Goal: Information Seeking & Learning: Learn about a topic

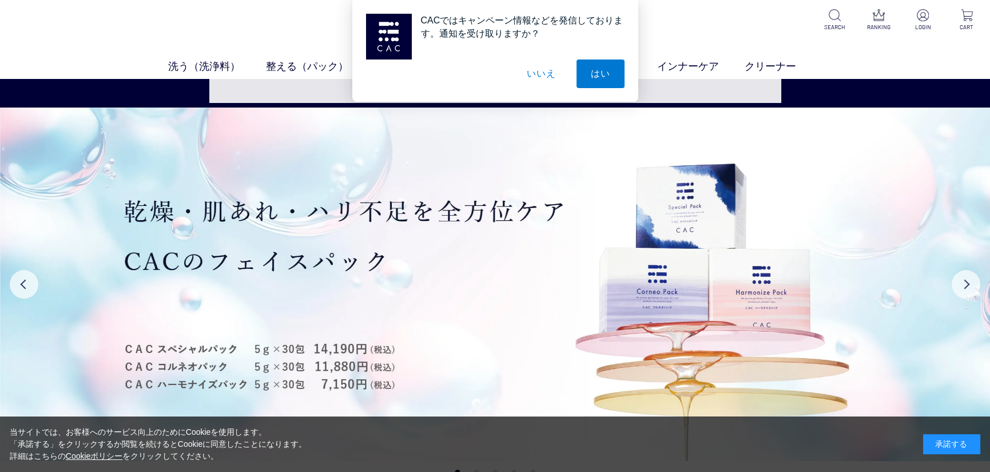
click at [545, 71] on button "いいえ" at bounding box center [540, 73] width 57 height 29
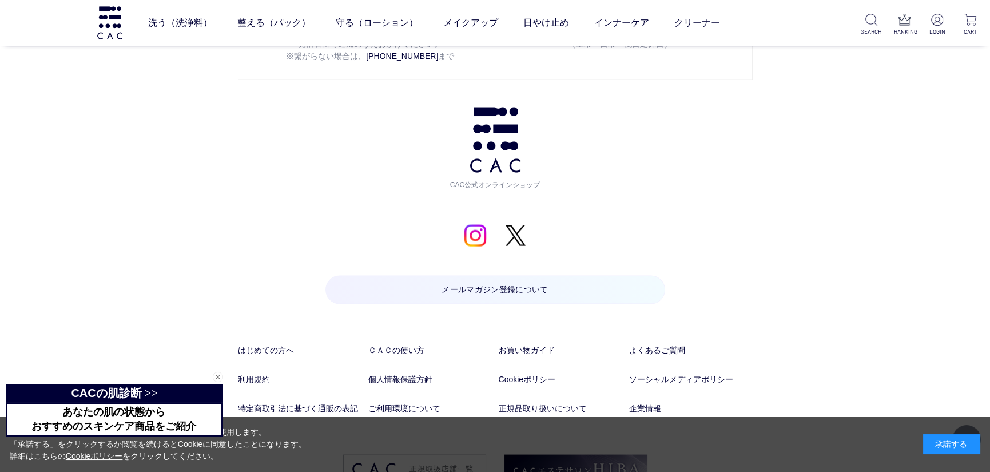
scroll to position [6031, 0]
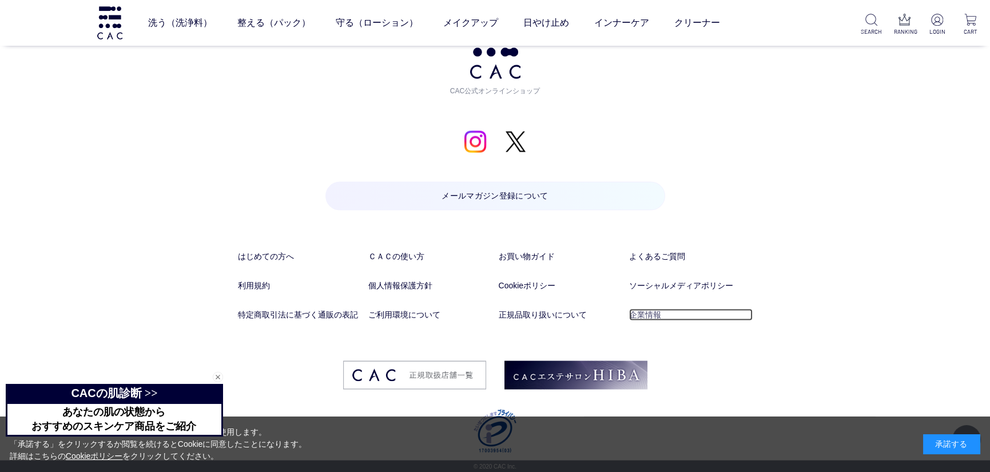
click at [640, 314] on link "企業情報" at bounding box center [690, 315] width 123 height 12
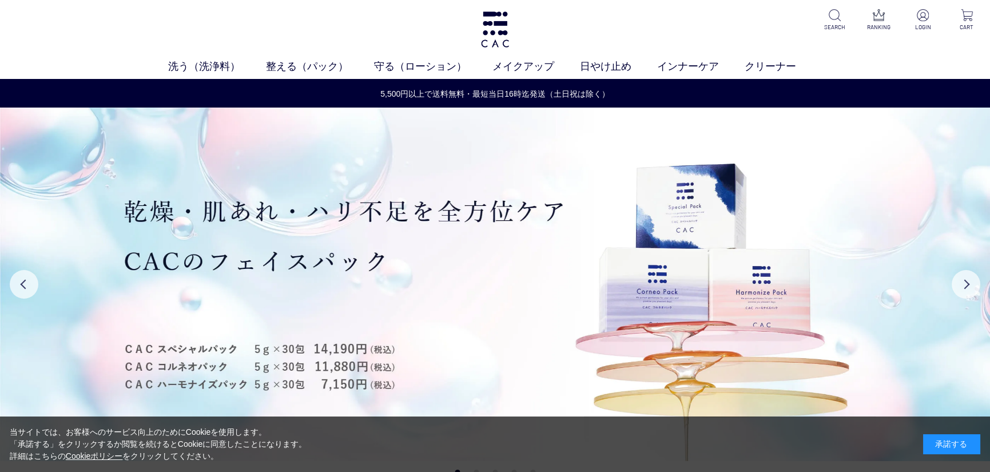
drag, startPoint x: 733, startPoint y: 28, endPoint x: 766, endPoint y: 29, distance: 32.6
click at [733, 28] on div "洗う（洗浄料） 液体洗浄料 パウダー洗浄料 泡洗顔料 グッズ 整える（パック） フェイスパック ヘアパック 守る（ローション） 保湿化粧水 柔軟化粧水 美容液…" at bounding box center [495, 39] width 990 height 79
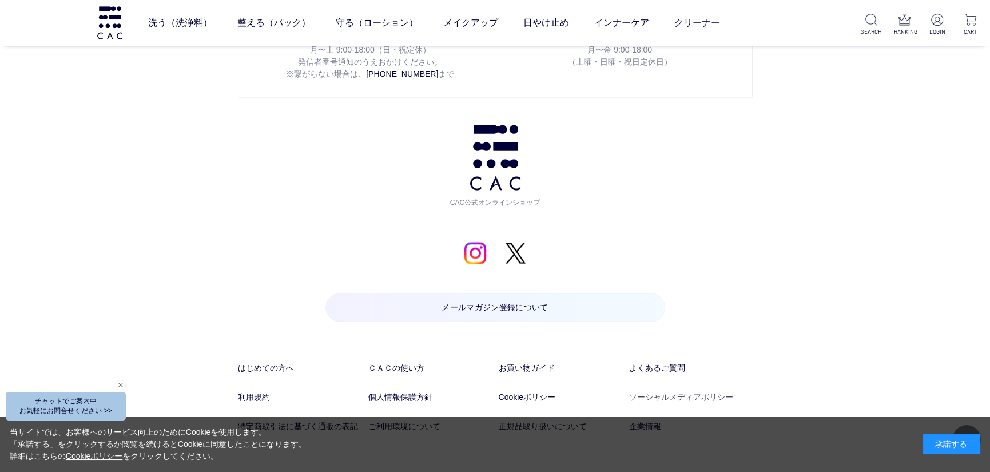
scroll to position [6031, 0]
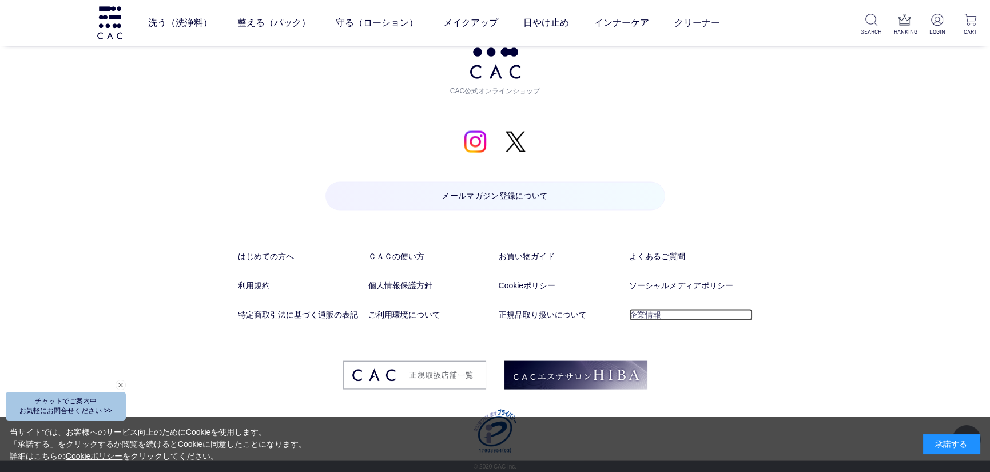
click at [656, 312] on link "企業情報" at bounding box center [690, 315] width 123 height 12
